Goal: Communication & Community: Share content

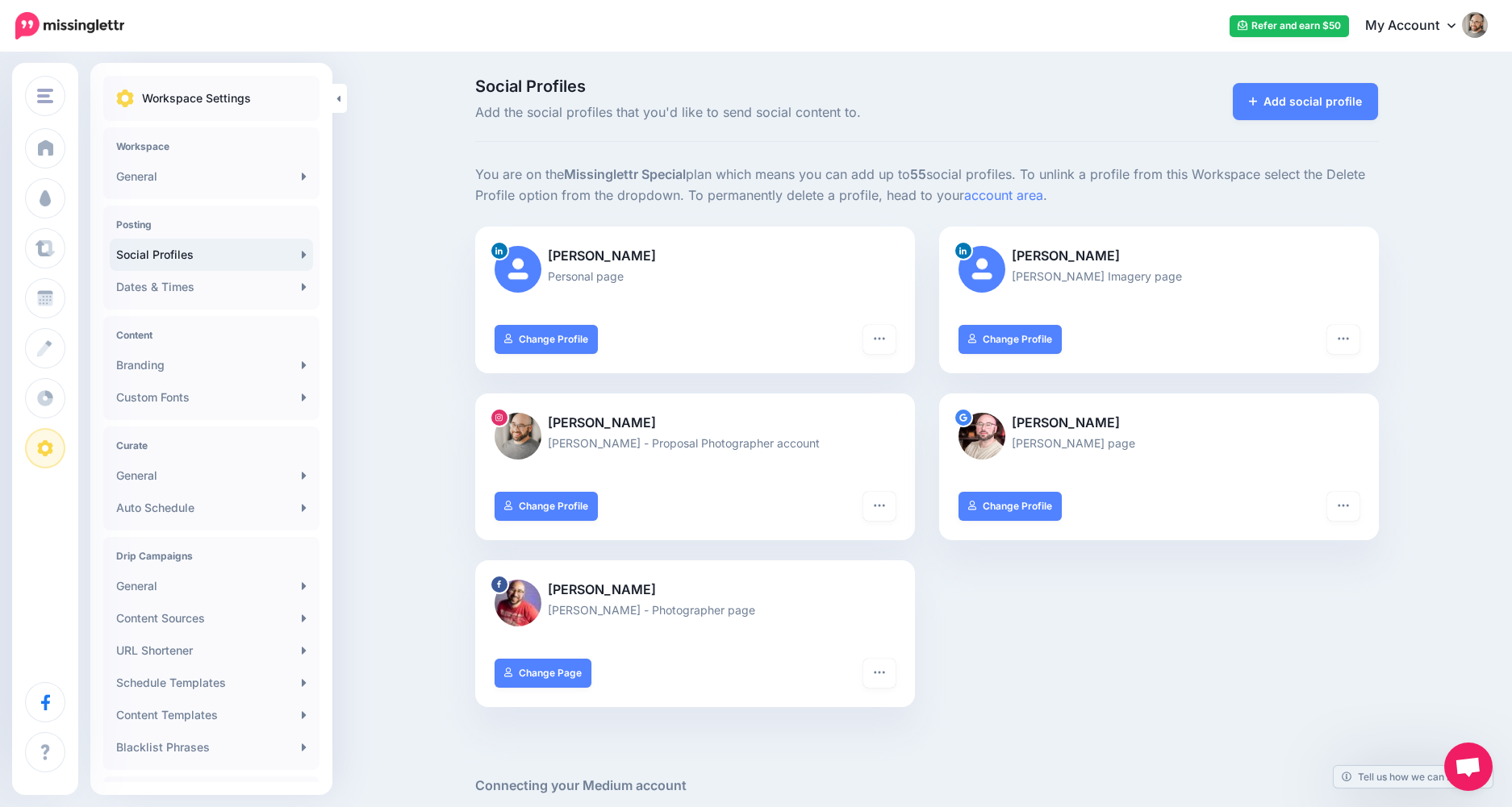
click at [1390, 81] on div "Add social profile" at bounding box center [1236, 101] width 309 height 45
click at [1379, 88] on link "Add social profile" at bounding box center [1306, 102] width 146 height 37
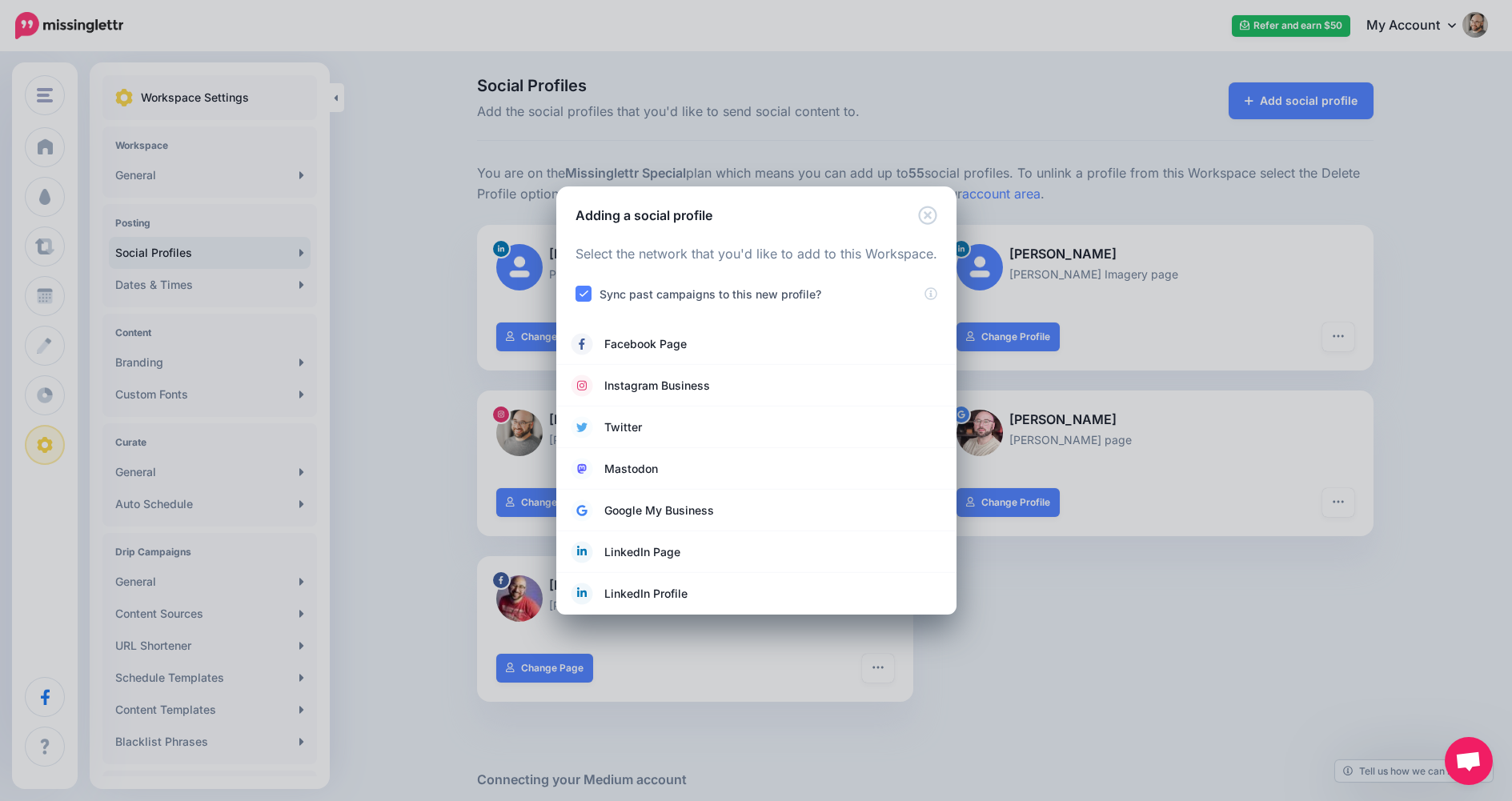
click at [1203, 107] on div "Adding a social profile Loading Select the network that you'd like to add to th…" at bounding box center [756, 400] width 1512 height 801
click at [1269, 31] on div "Adding a social profile Loading Select the network that you'd like to add to th…" at bounding box center [756, 400] width 1512 height 801
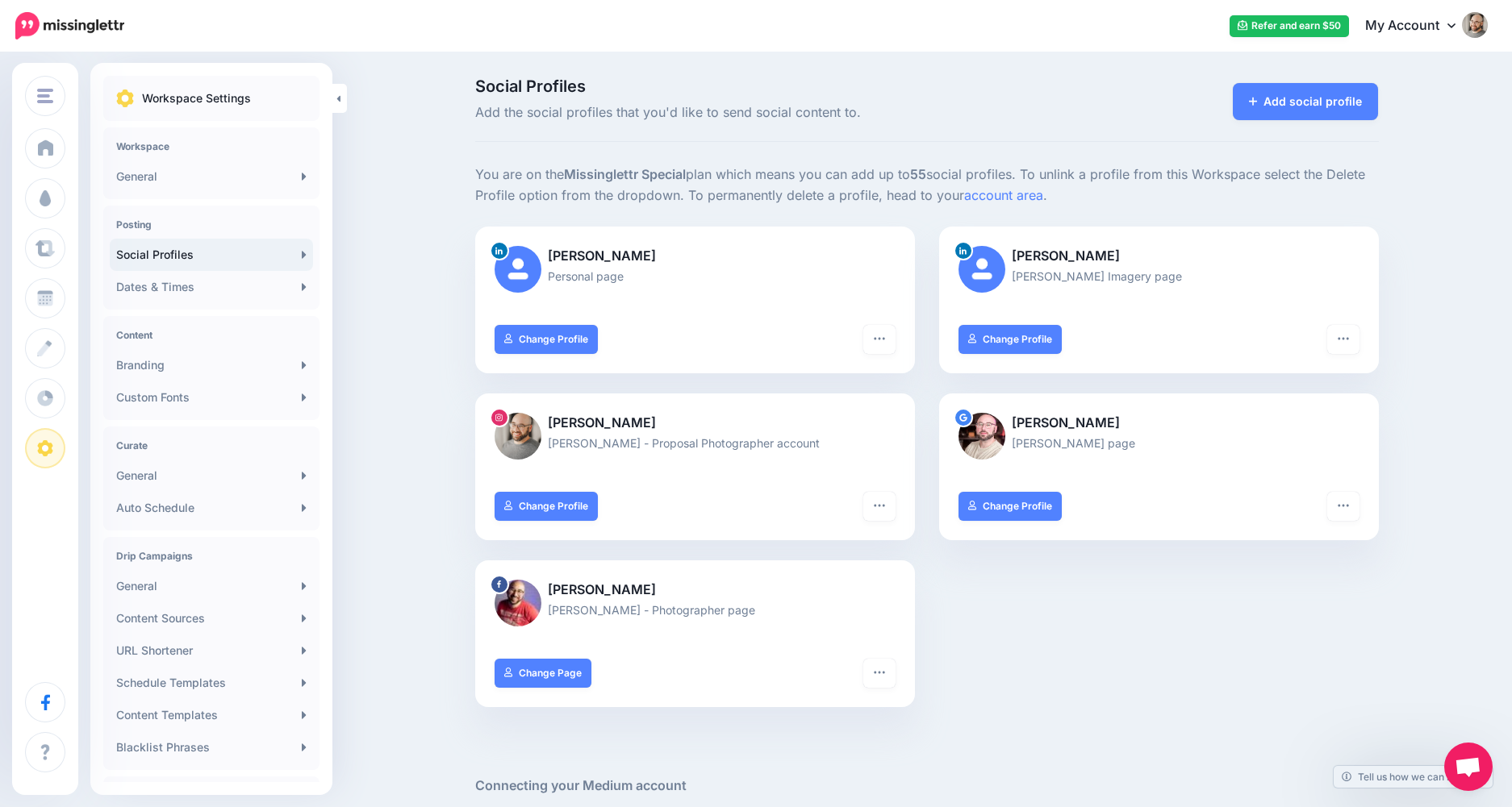
click at [1279, 30] on link "Refer and earn $50" at bounding box center [1288, 27] width 119 height 22
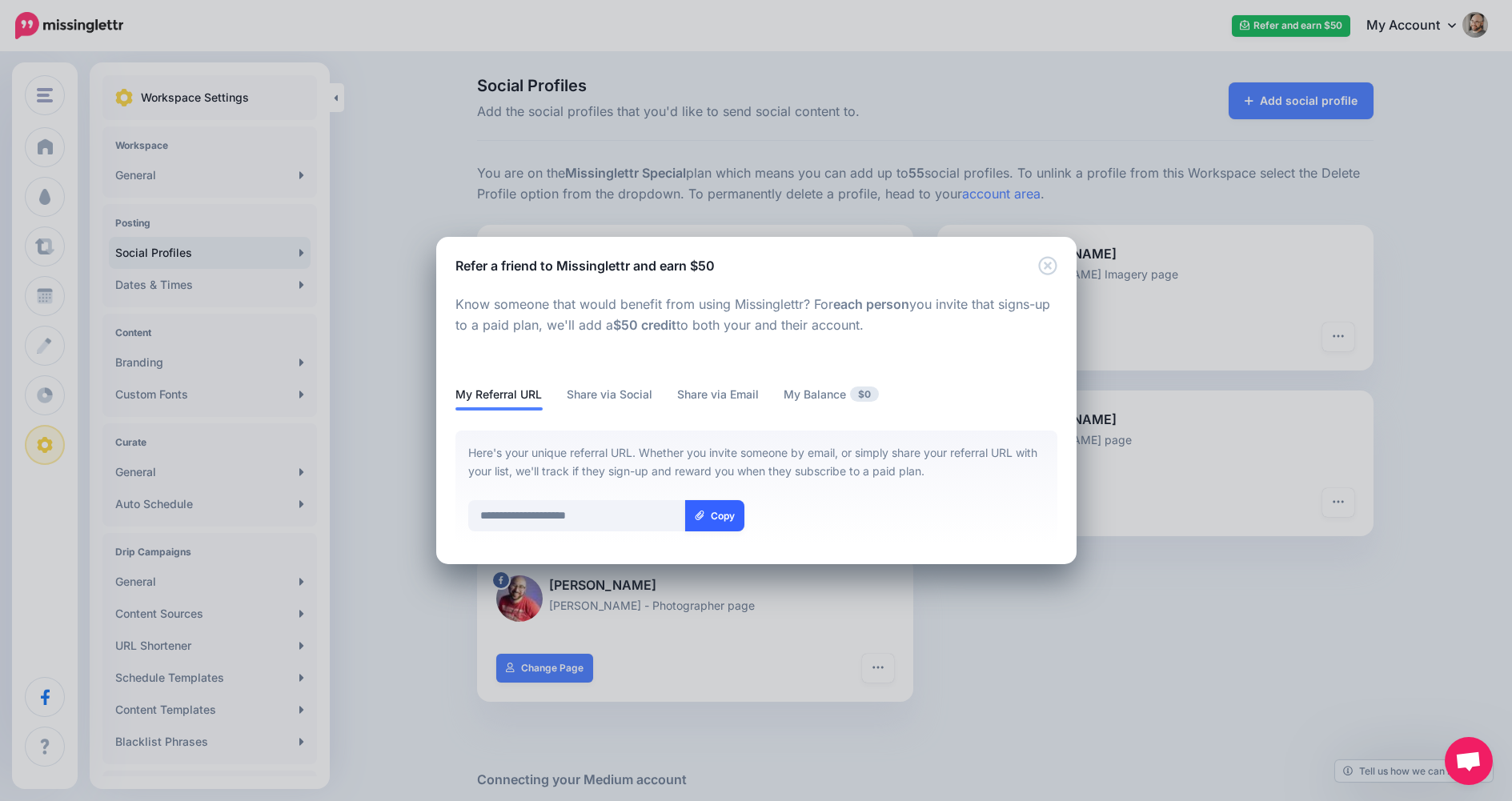
click at [707, 515] on link "Copy" at bounding box center [715, 516] width 60 height 31
click at [711, 523] on link "Copy" at bounding box center [715, 516] width 60 height 31
drag, startPoint x: 553, startPoint y: 513, endPoint x: 477, endPoint y: 516, distance: 76.1
click at [477, 516] on input "**********" at bounding box center [577, 516] width 218 height 31
